Goal: Check status

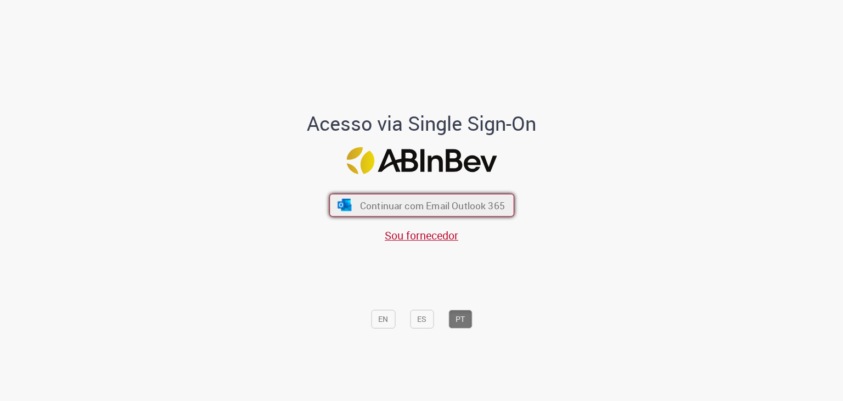
click at [434, 202] on span "Continuar com Email Outlook 365" at bounding box center [432, 205] width 145 height 13
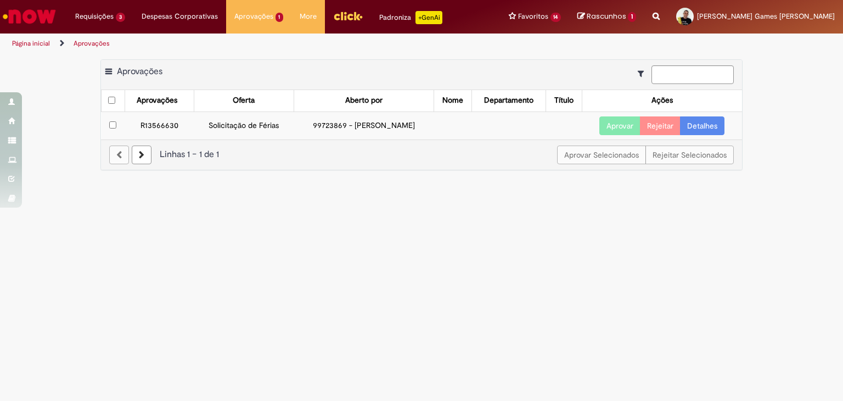
click at [707, 122] on link "Detalhes" at bounding box center [702, 125] width 44 height 19
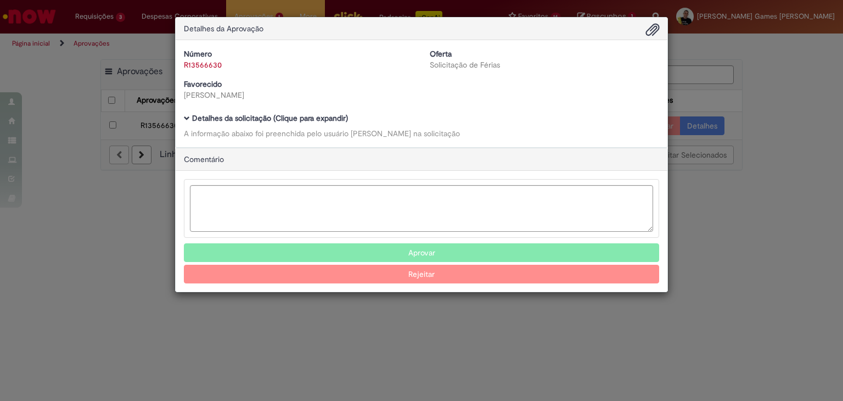
click at [204, 65] on link "R13566630" at bounding box center [203, 65] width 38 height 10
click at [189, 115] on span "Ambev Approval Modal" at bounding box center [187, 118] width 6 height 6
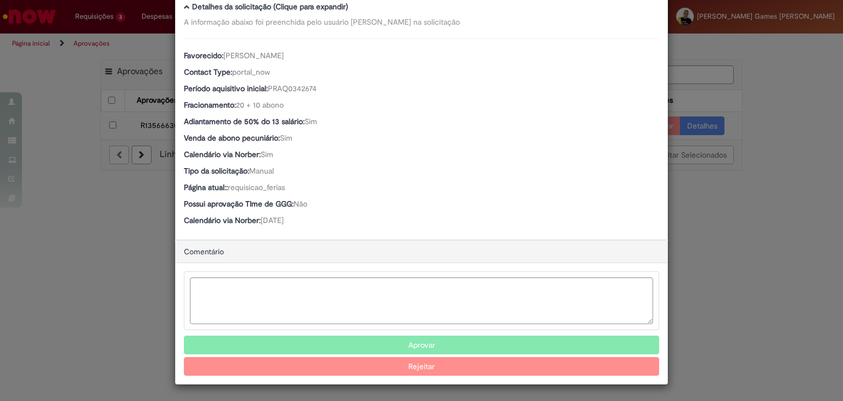
scroll to position [110, 0]
